Goal: Check status: Check status

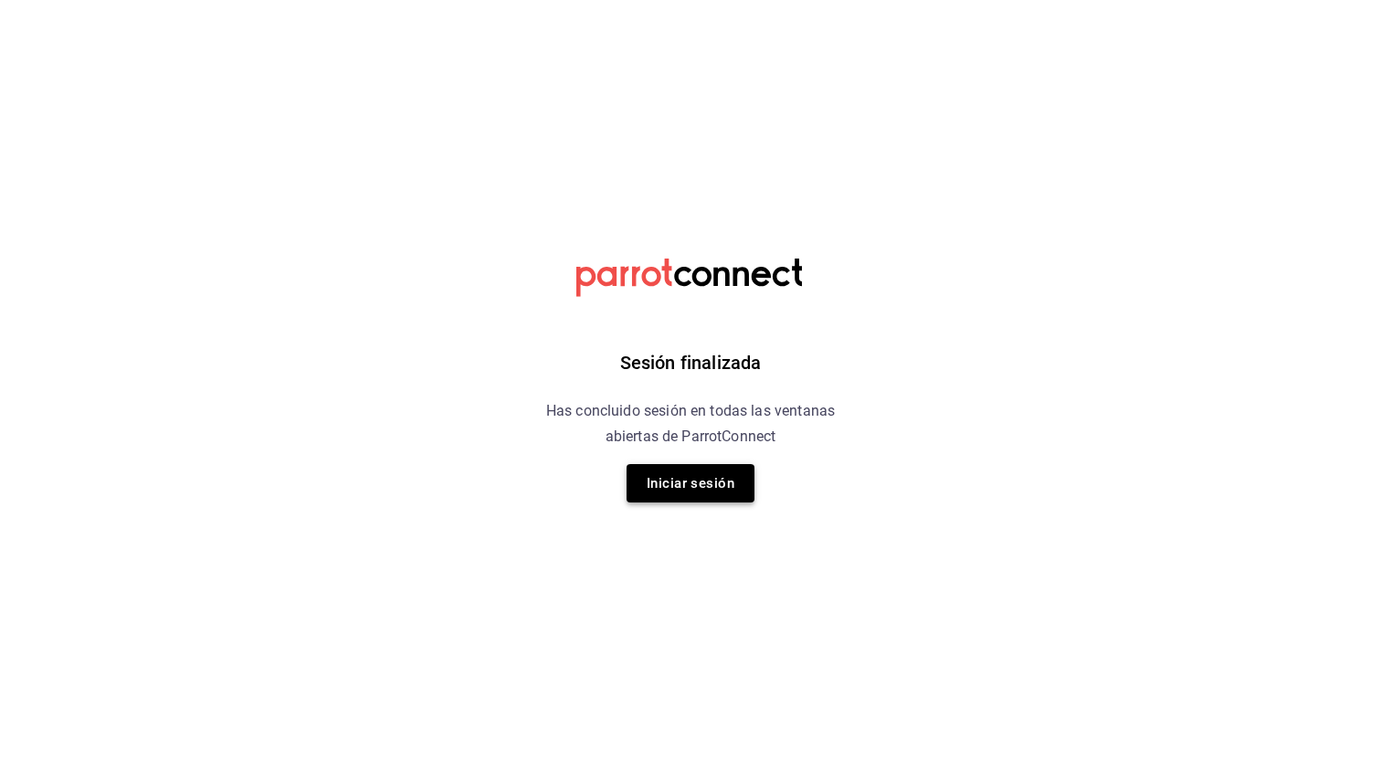
click at [701, 481] on button "Iniciar sesión" at bounding box center [691, 483] width 128 height 38
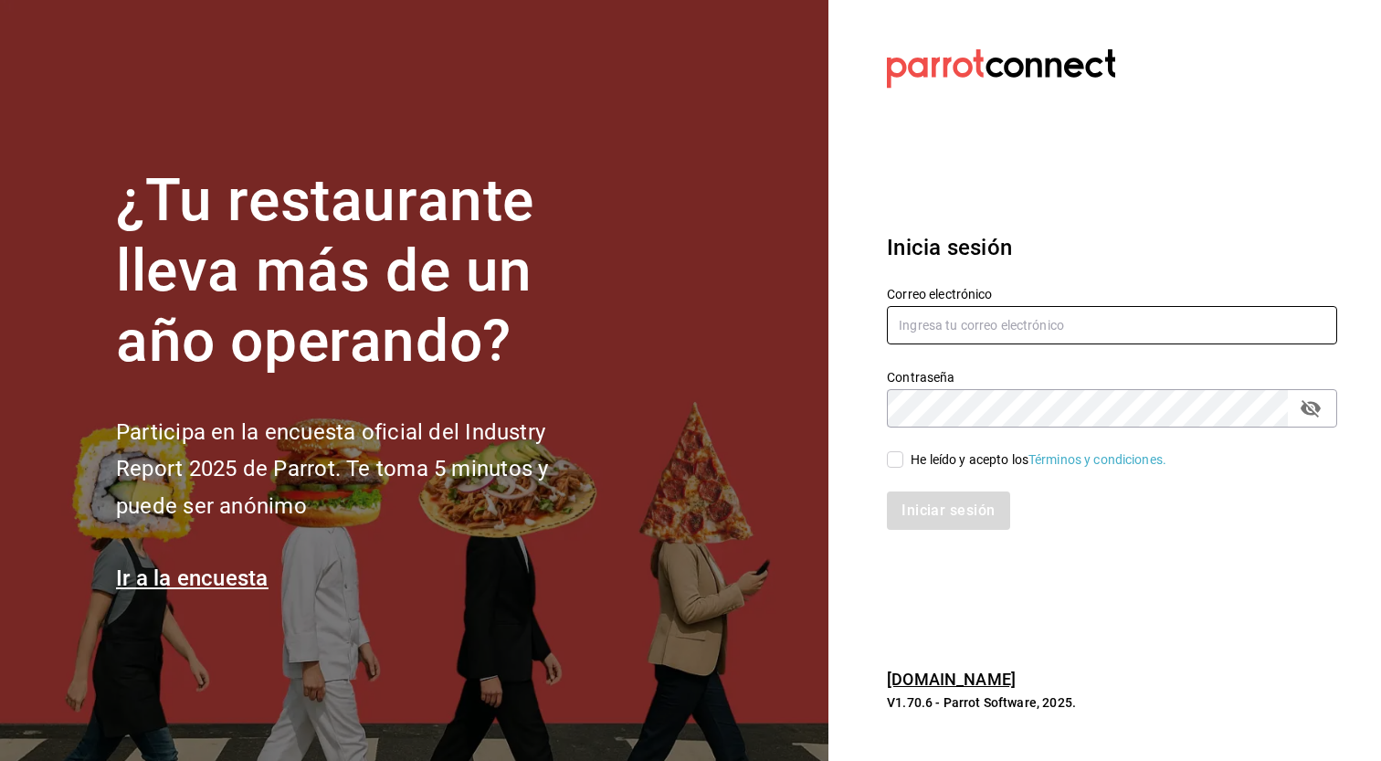
type input "[EMAIL_ADDRESS][DOMAIN_NAME]"
click at [908, 456] on span "He leído y acepto los Términos y condiciones." at bounding box center [1035, 459] width 263 height 19
click at [904, 456] on input "He leído y acepto los Términos y condiciones." at bounding box center [895, 459] width 16 height 16
checkbox input "true"
click at [937, 496] on button "Iniciar sesión" at bounding box center [949, 511] width 124 height 38
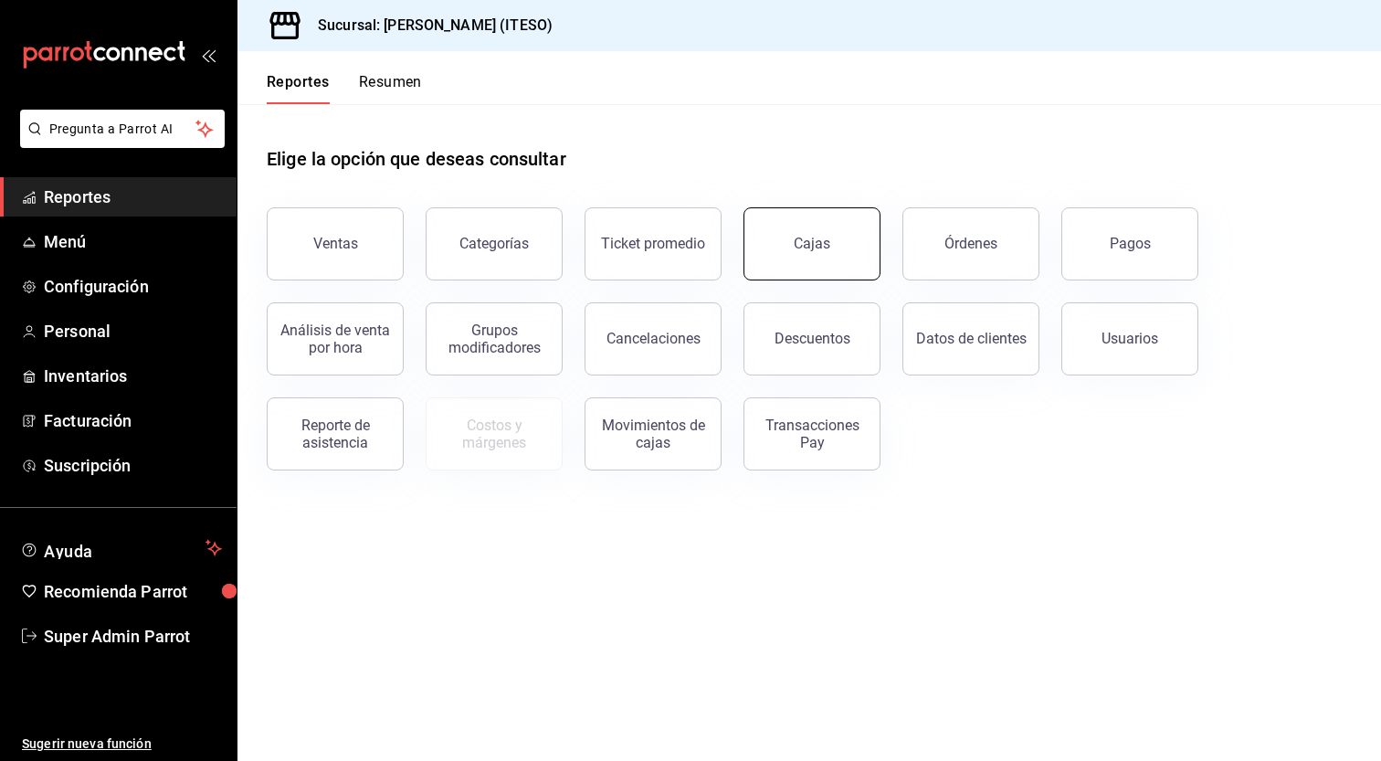
click at [857, 247] on link "Cajas" at bounding box center [812, 243] width 137 height 73
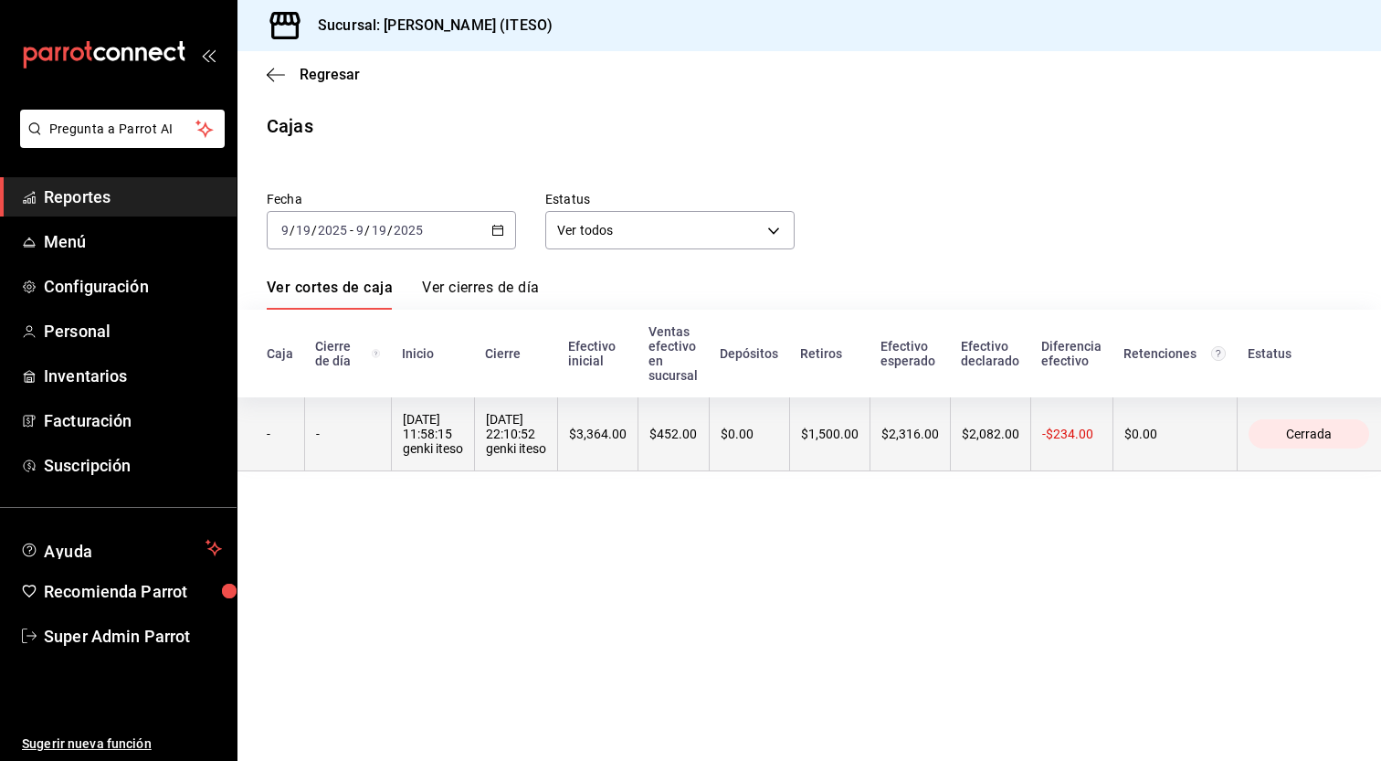
click at [1062, 447] on th "-$234.00" at bounding box center [1072, 434] width 82 height 74
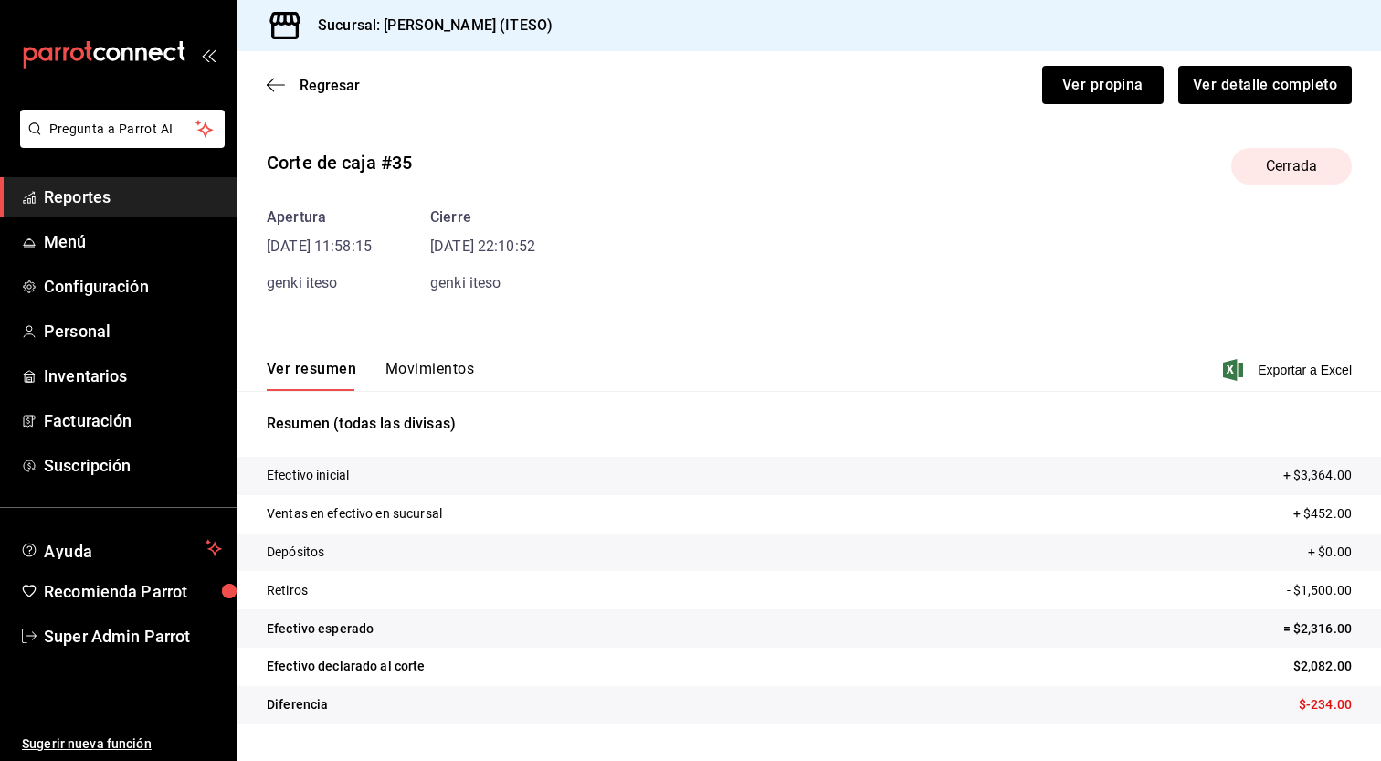
click at [446, 368] on button "Movimientos" at bounding box center [430, 375] width 89 height 31
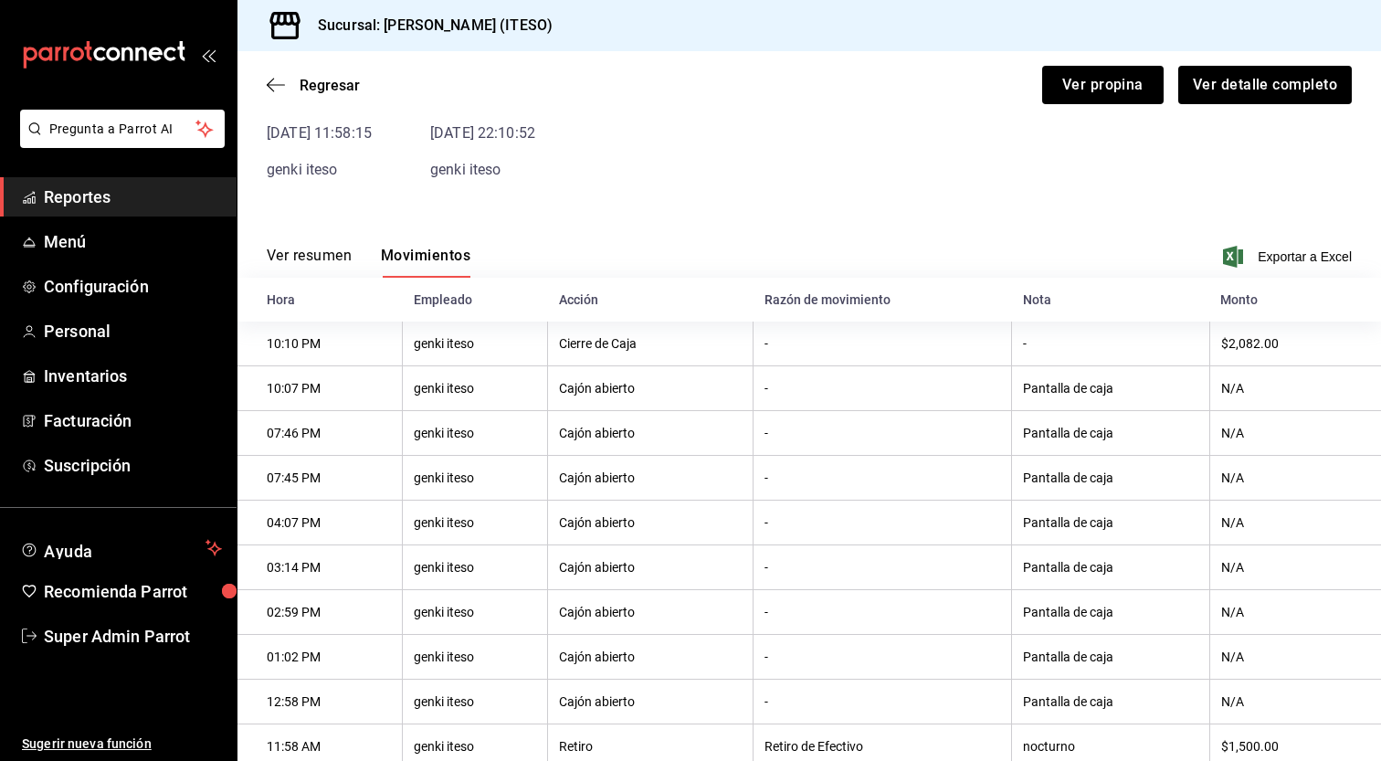
scroll to position [116, 0]
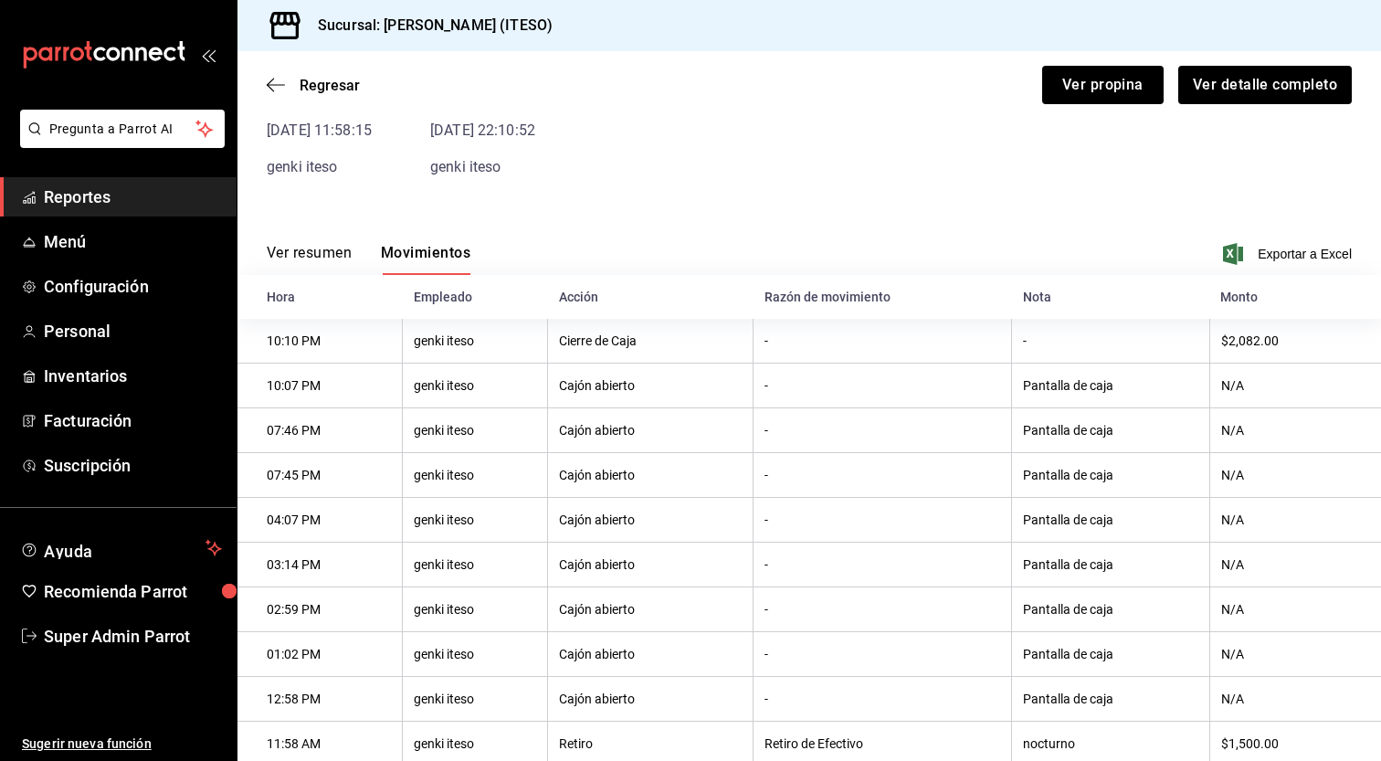
click at [142, 198] on span "Reportes" at bounding box center [133, 197] width 178 height 25
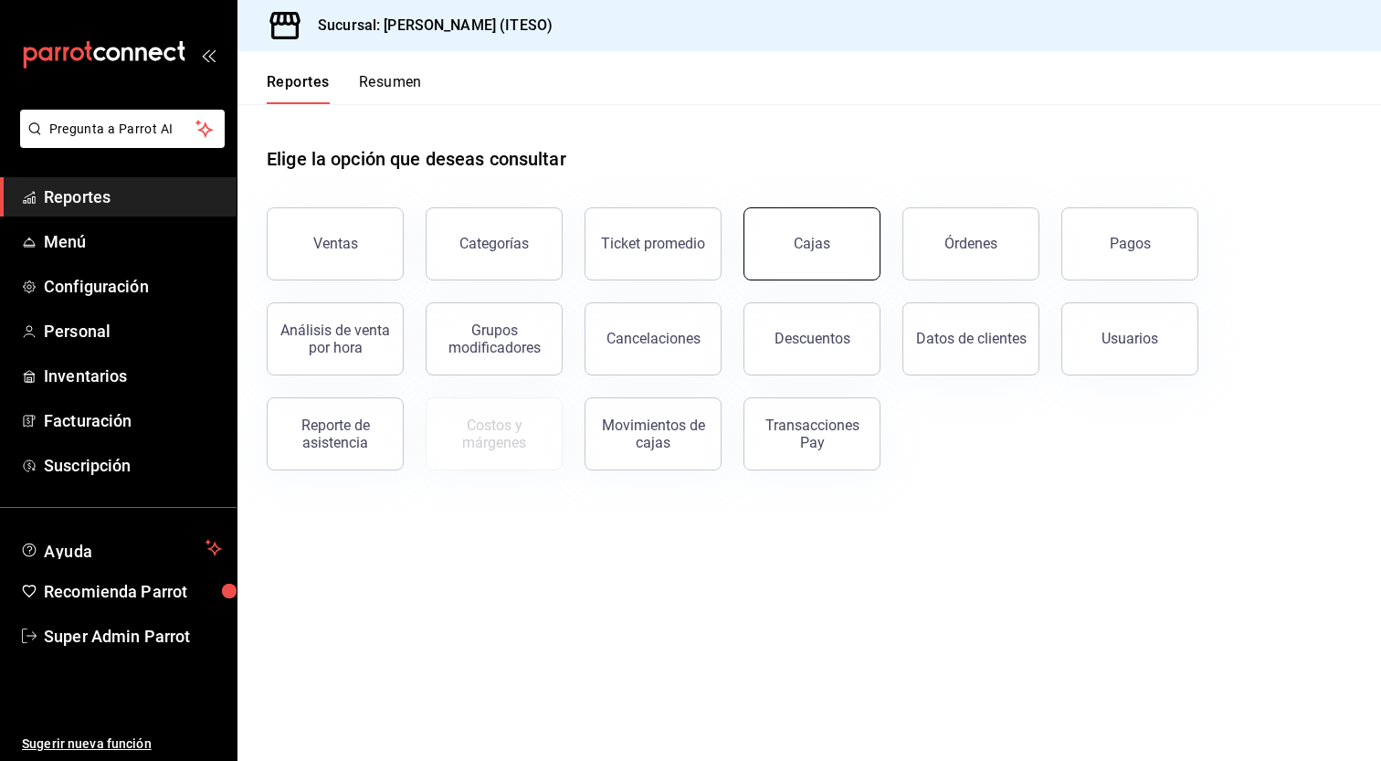
click at [816, 240] on div "Cajas" at bounding box center [812, 244] width 37 height 22
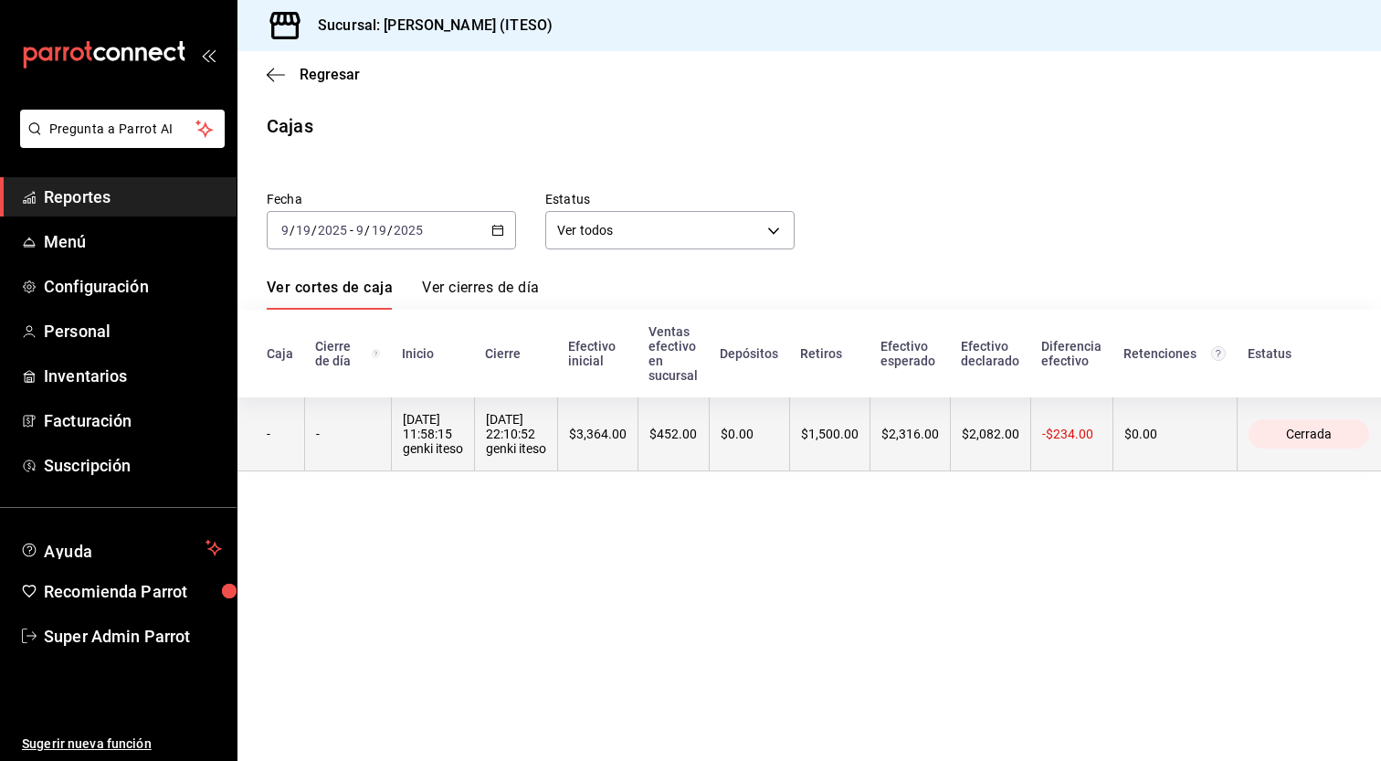
click at [656, 459] on th "$452.00" at bounding box center [673, 434] width 71 height 74
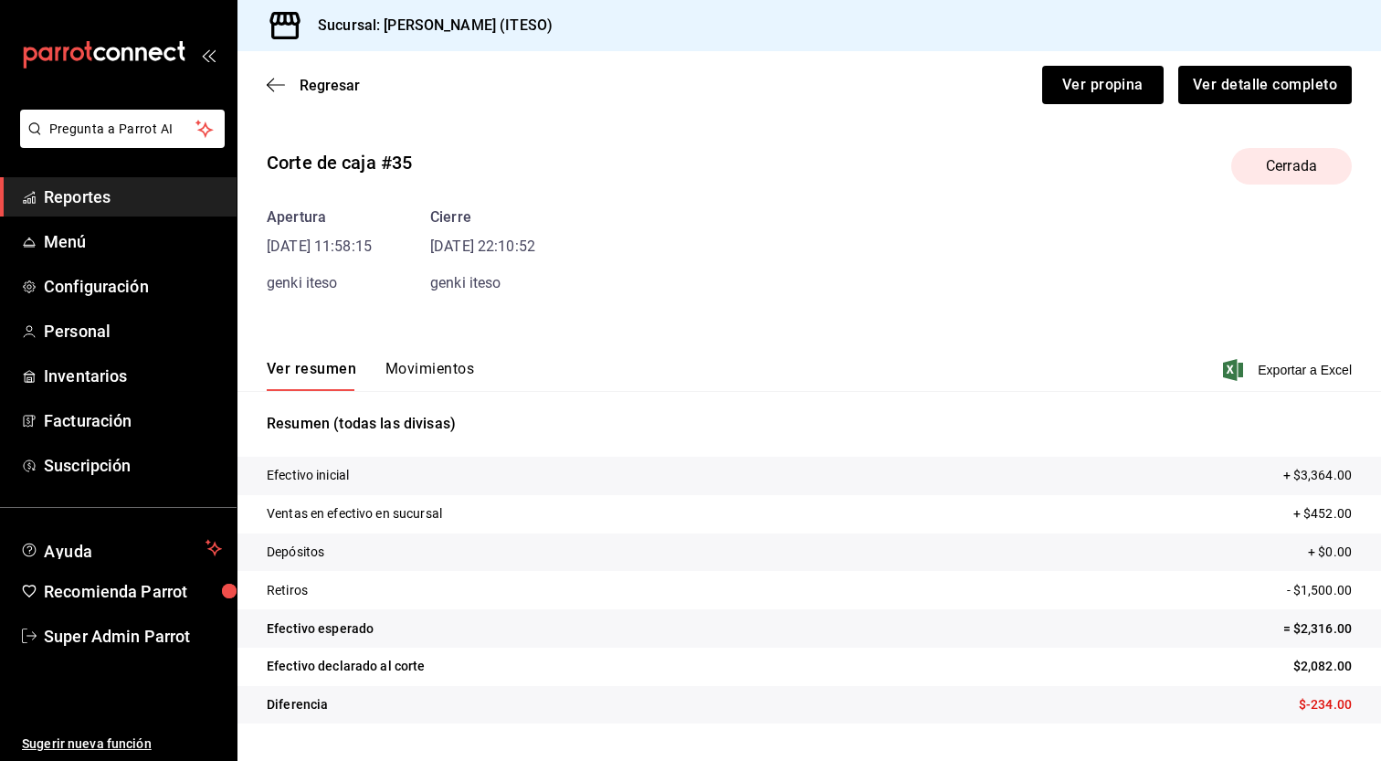
click at [404, 374] on button "Movimientos" at bounding box center [430, 375] width 89 height 31
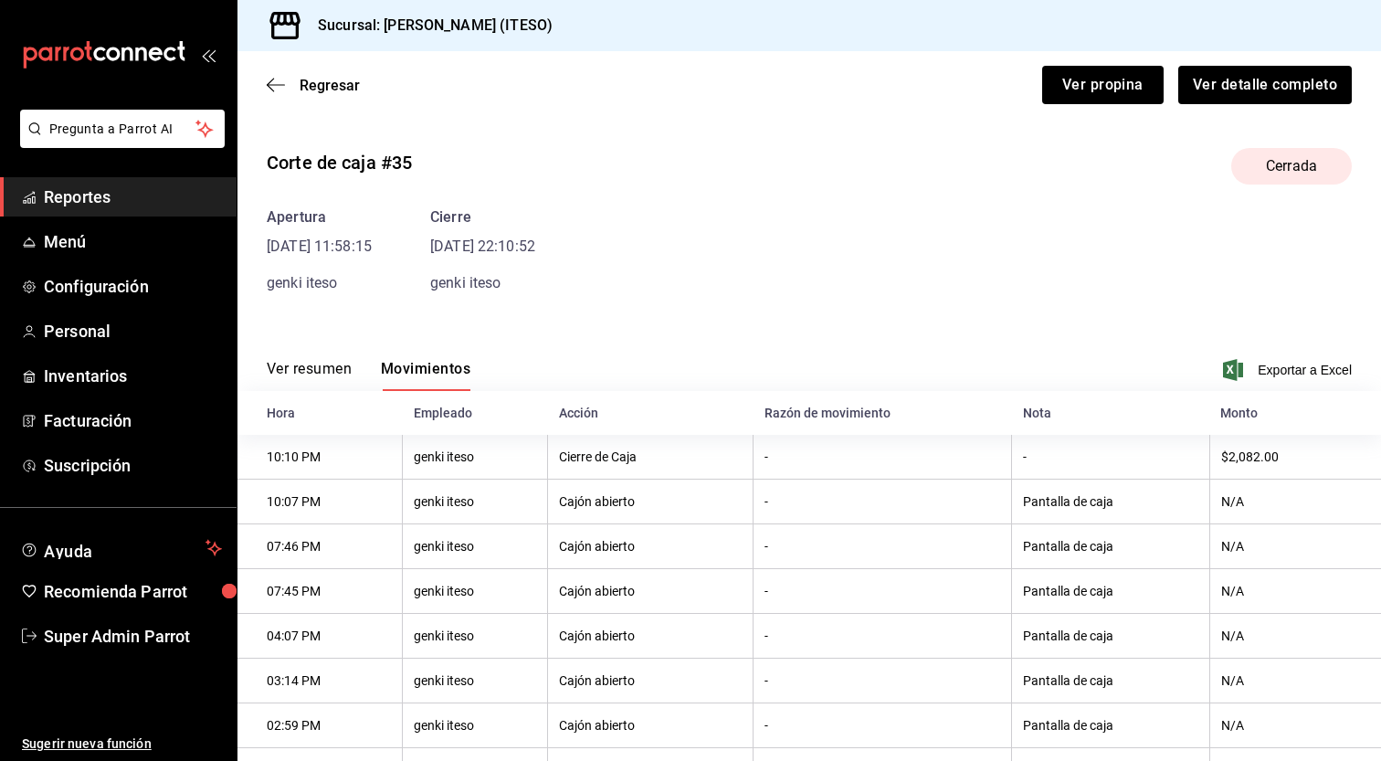
click at [825, 590] on th "-" at bounding box center [883, 591] width 259 height 45
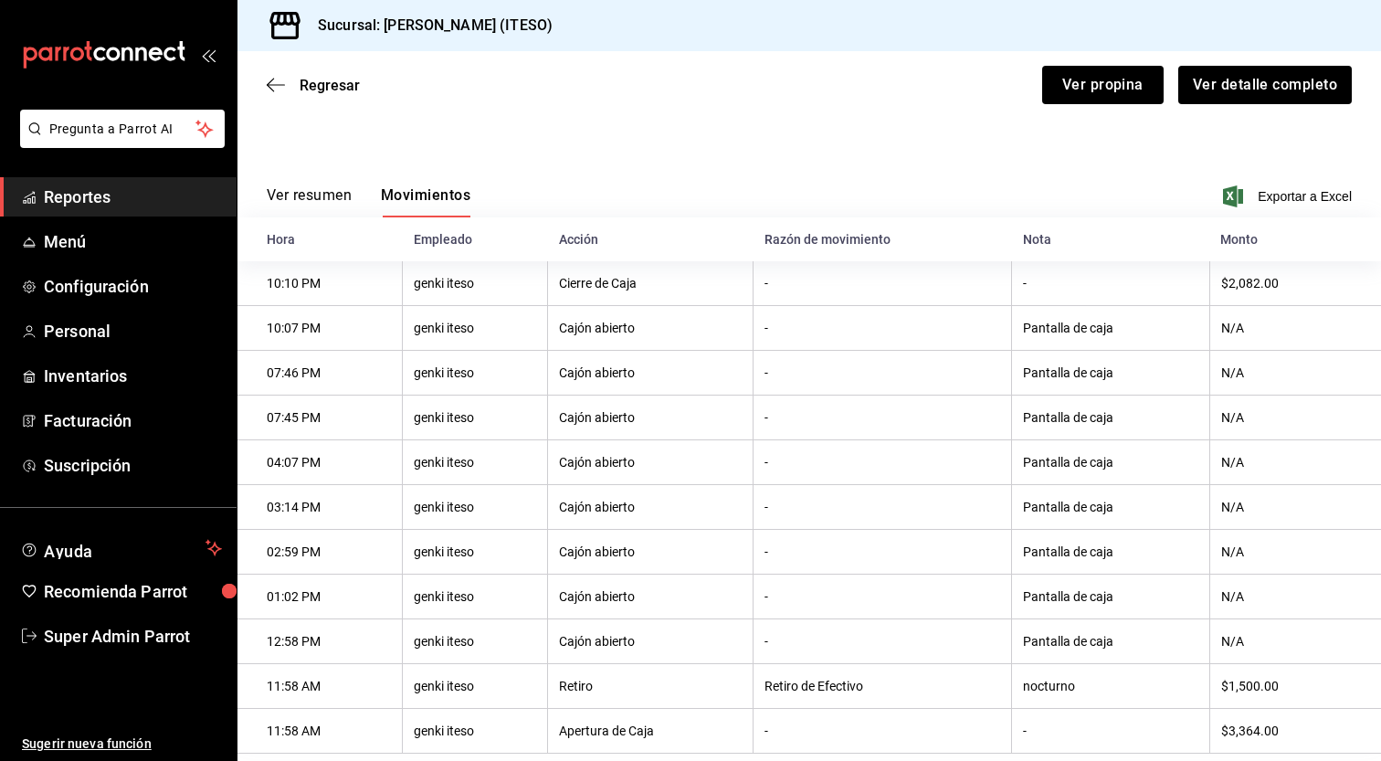
scroll to position [216, 0]
